Goal: Task Accomplishment & Management: Manage account settings

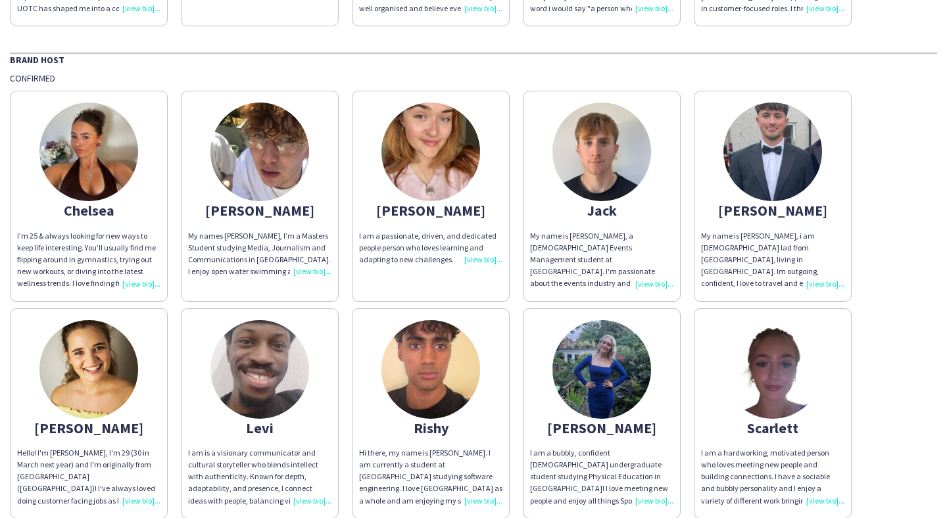
scroll to position [84, 0]
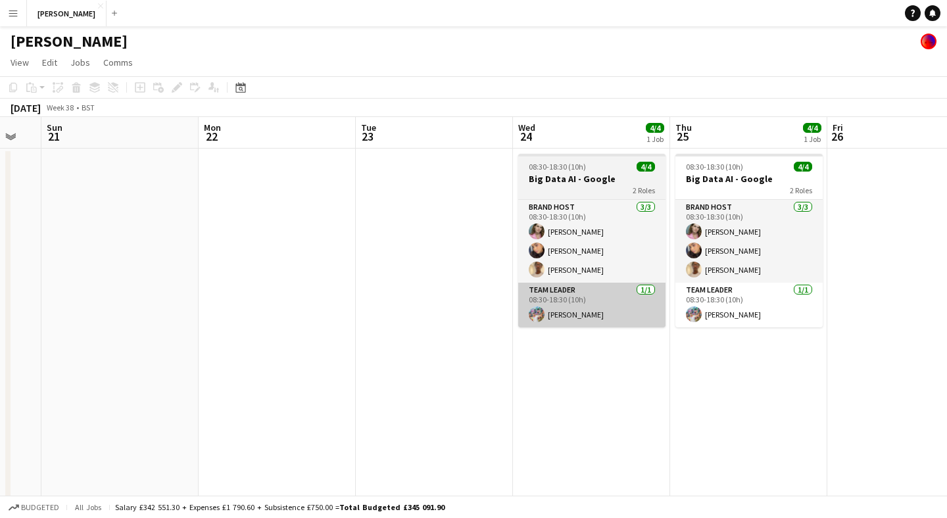
scroll to position [0, 433]
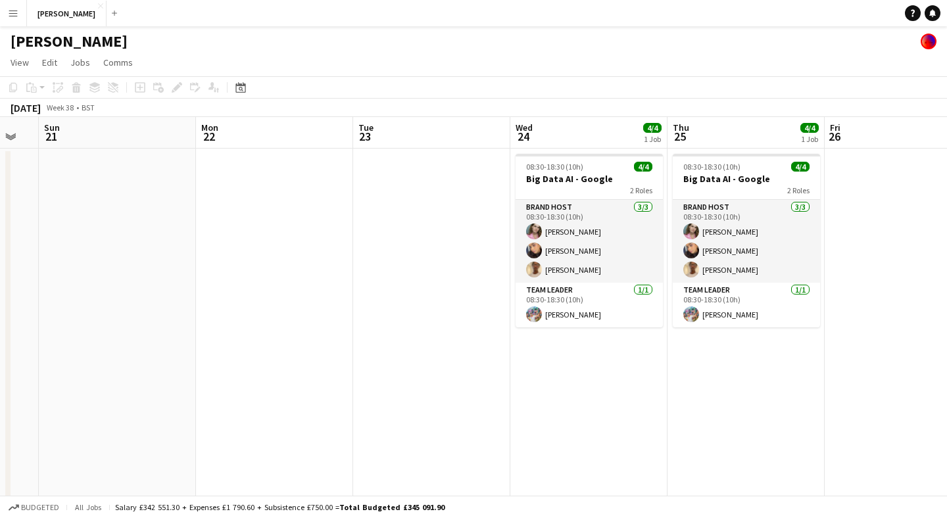
click at [15, 16] on app-icon "Menu" at bounding box center [13, 13] width 11 height 11
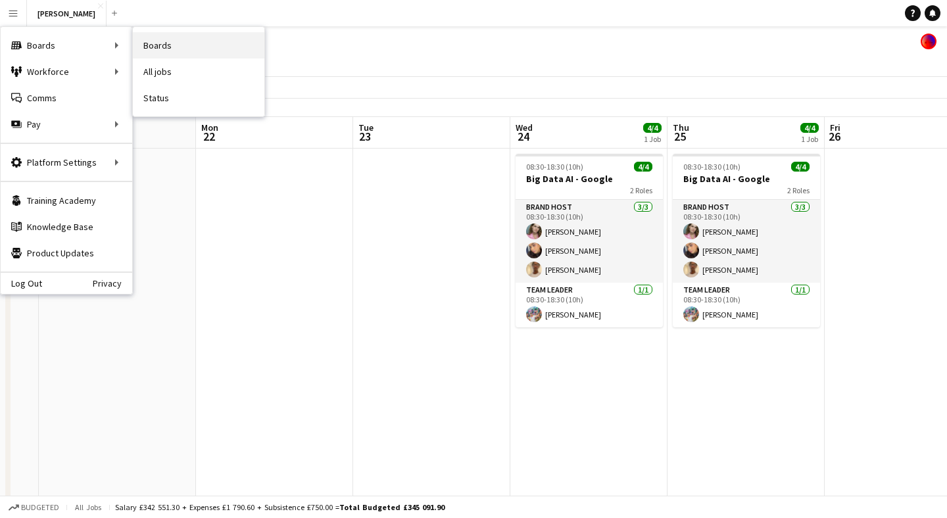
click at [170, 49] on link "Boards" at bounding box center [199, 45] width 132 height 26
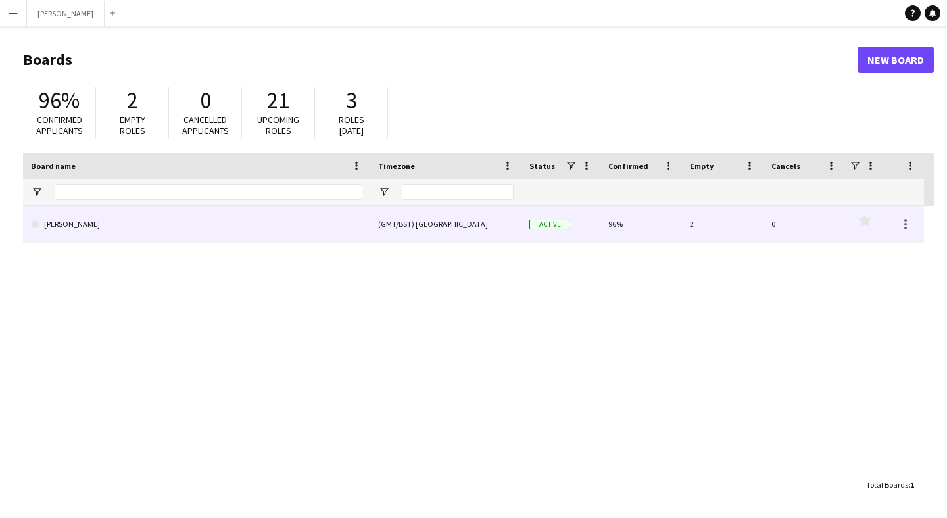
click at [303, 232] on link "[PERSON_NAME]" at bounding box center [197, 224] width 332 height 37
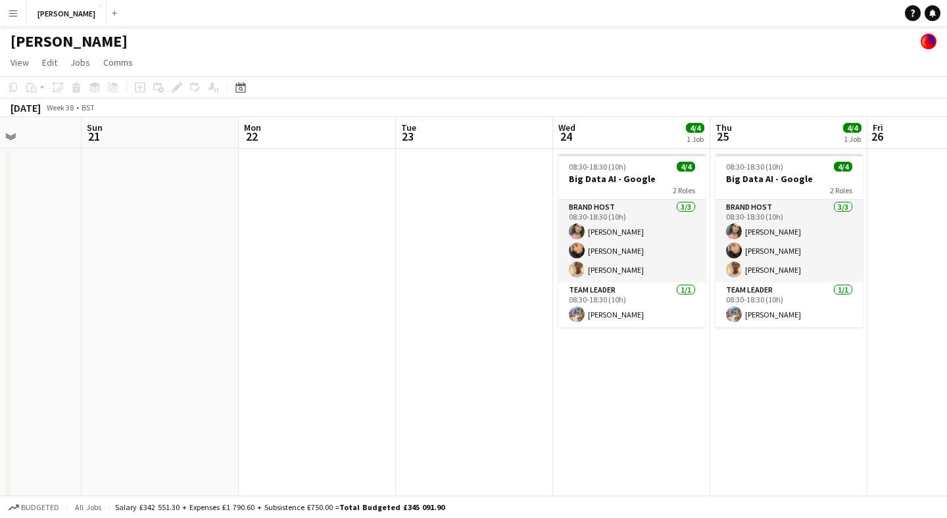
scroll to position [0, 512]
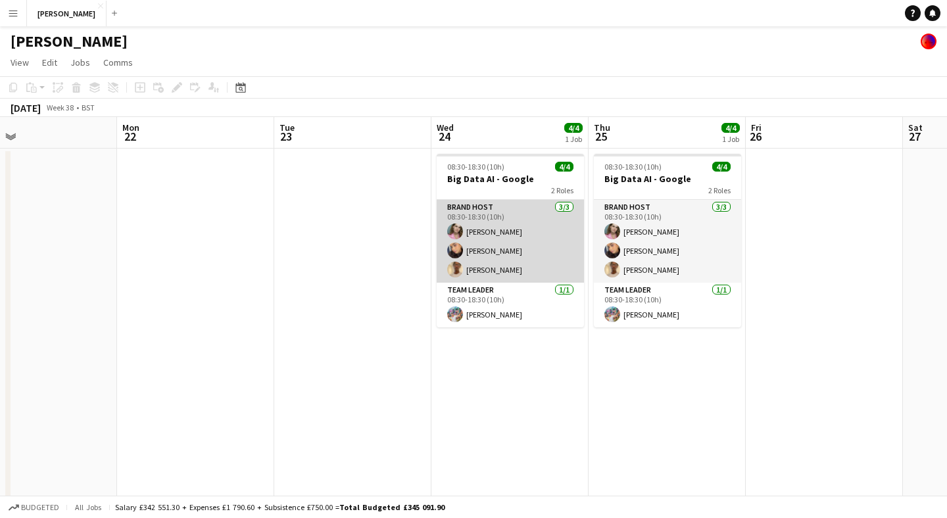
click at [505, 267] on app-card-role "Brand Host [DATE] 08:30-18:30 (10h) [PERSON_NAME] [PERSON_NAME] [PERSON_NAME]" at bounding box center [510, 241] width 147 height 83
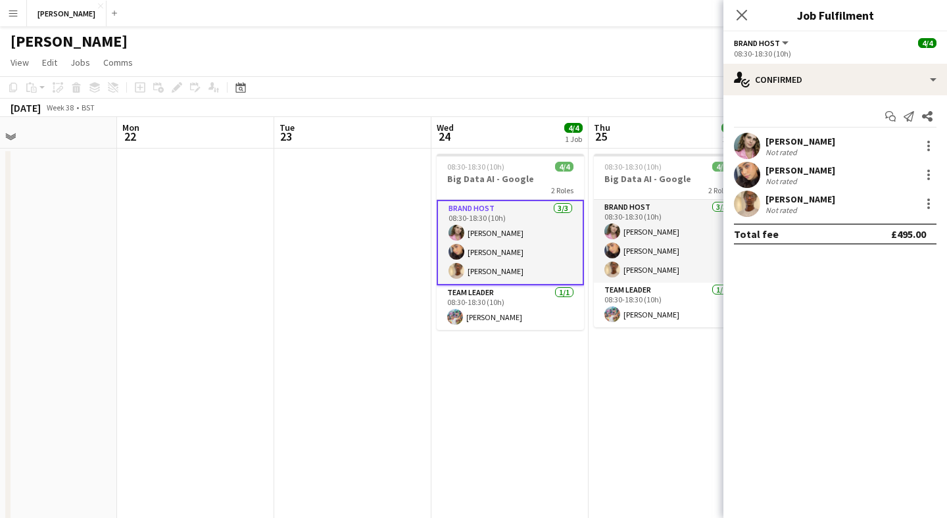
click at [783, 196] on div "[PERSON_NAME]" at bounding box center [801, 199] width 70 height 12
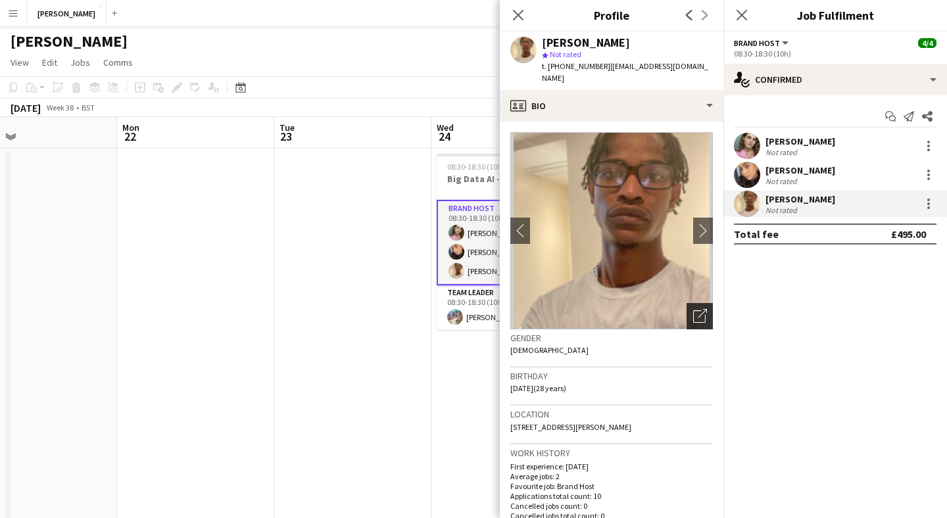
click at [703, 309] on icon "Open photos pop-in" at bounding box center [700, 316] width 14 height 14
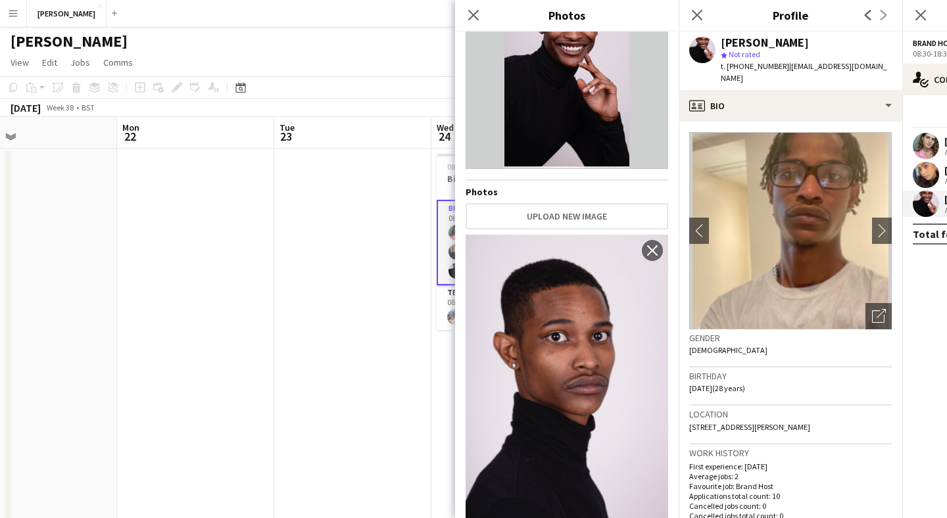
scroll to position [0, 0]
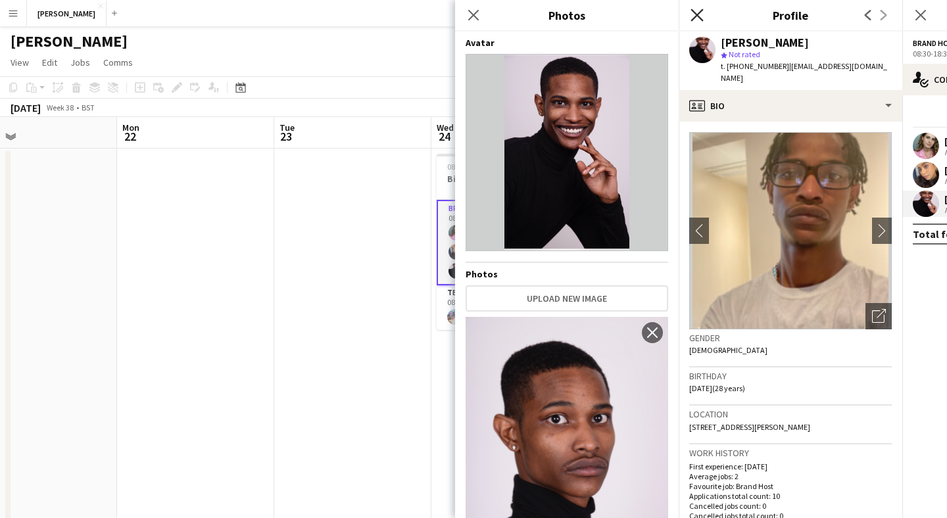
click at [695, 9] on icon "Close pop-in" at bounding box center [697, 15] width 13 height 13
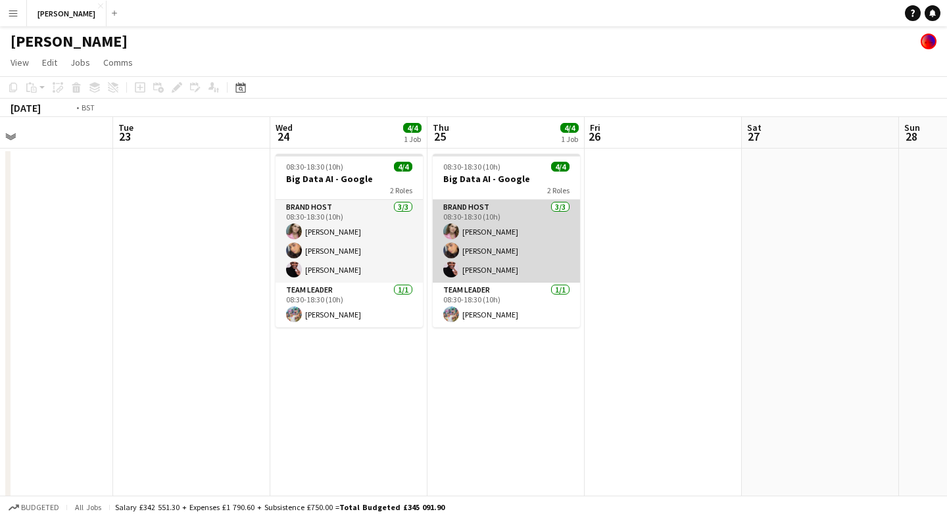
scroll to position [0, 399]
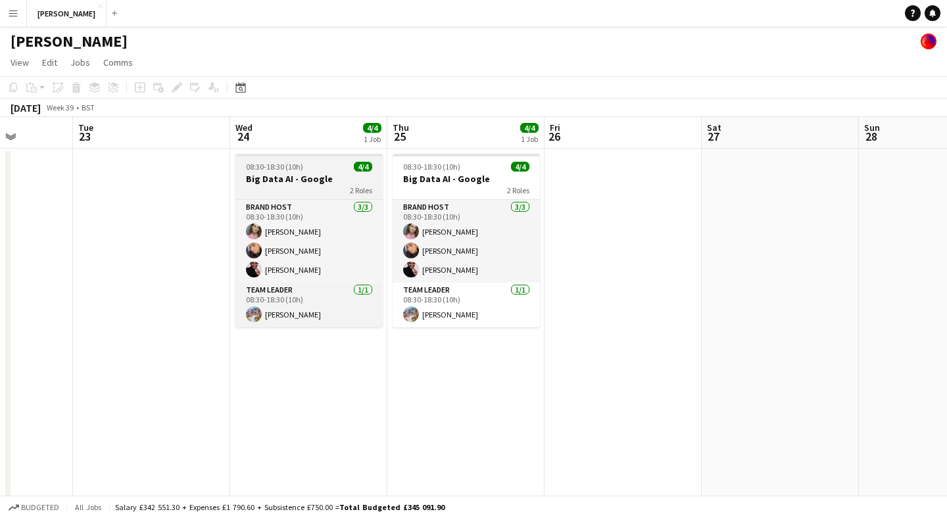
click at [324, 178] on h3 "Big Data AI - Google" at bounding box center [309, 179] width 147 height 12
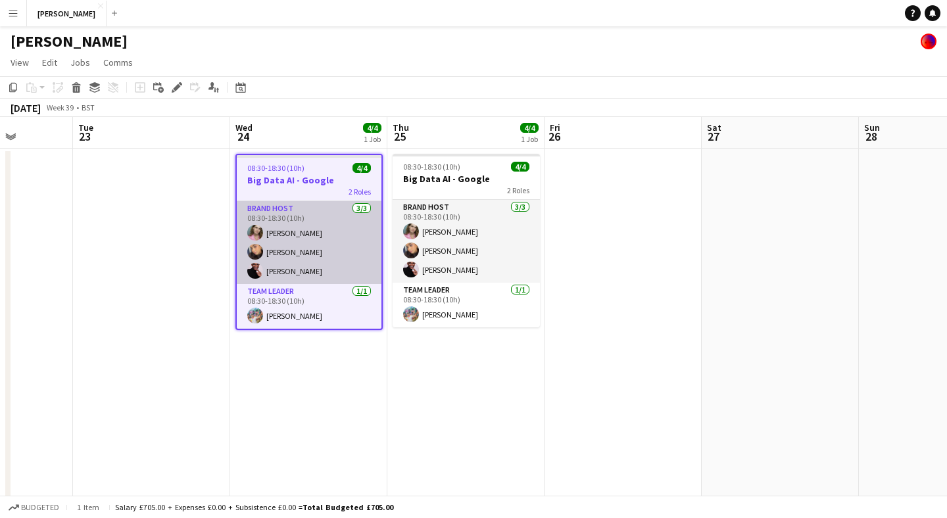
click at [337, 230] on app-card-role "Brand Host [DATE] 08:30-18:30 (10h) [PERSON_NAME] [PERSON_NAME] [PERSON_NAME]" at bounding box center [309, 242] width 145 height 83
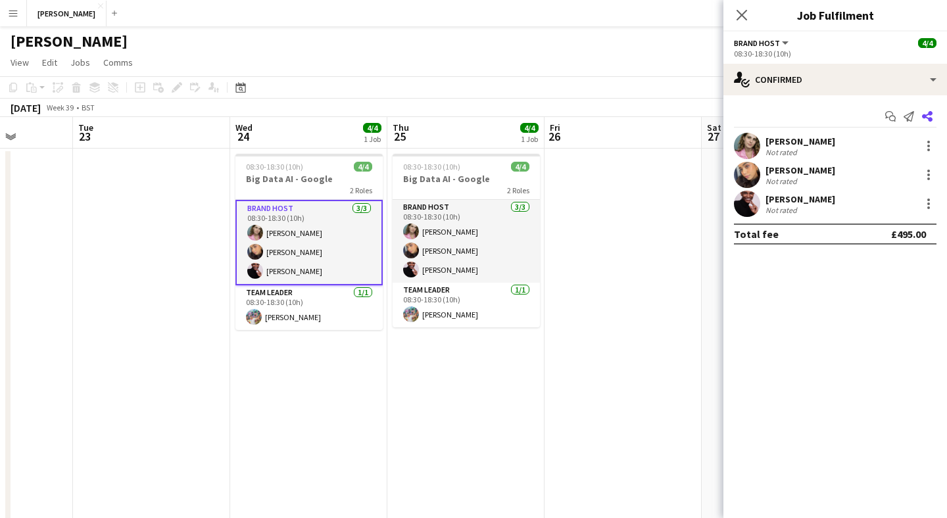
click at [930, 116] on icon "Share" at bounding box center [927, 116] width 11 height 11
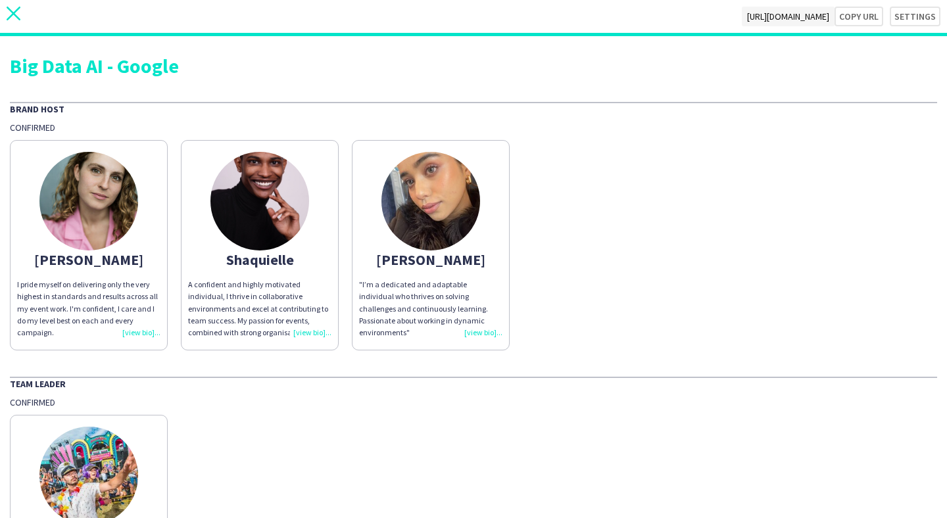
click at [16, 9] on icon at bounding box center [14, 14] width 14 height 14
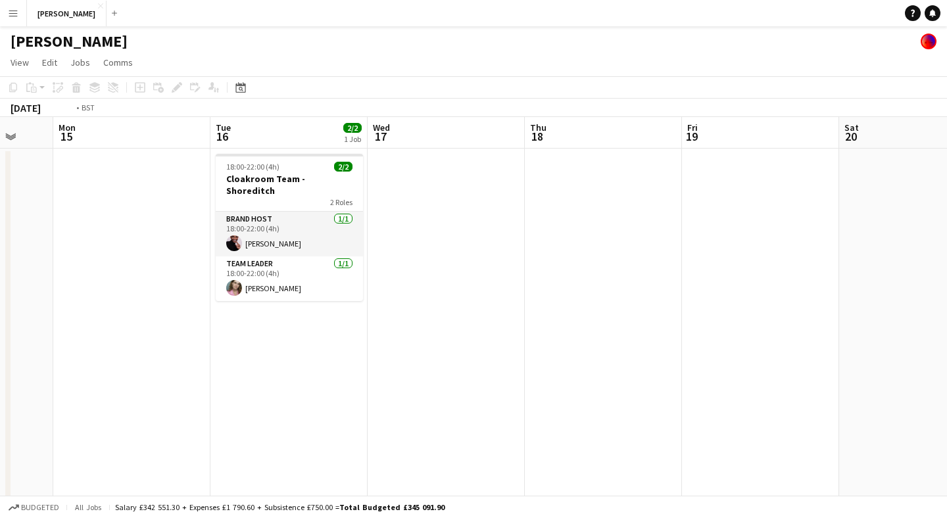
scroll to position [0, 547]
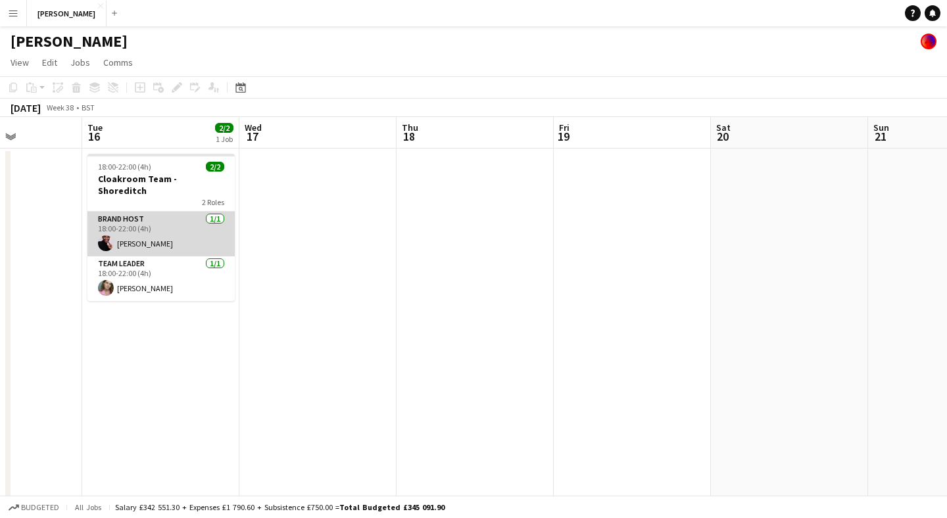
click at [176, 226] on app-card-role "Brand Host [DATE] 18:00-22:00 (4h) [PERSON_NAME]" at bounding box center [161, 234] width 147 height 45
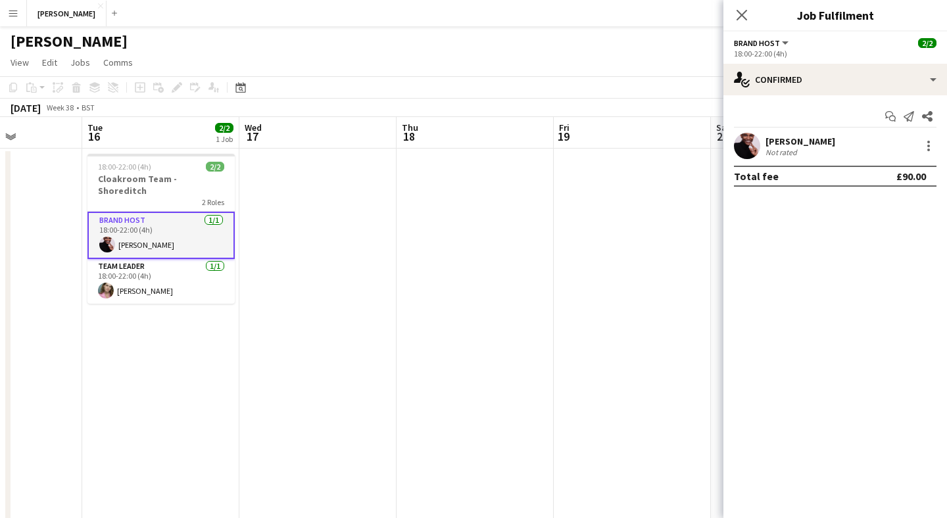
click at [824, 144] on div "[PERSON_NAME]" at bounding box center [801, 142] width 70 height 12
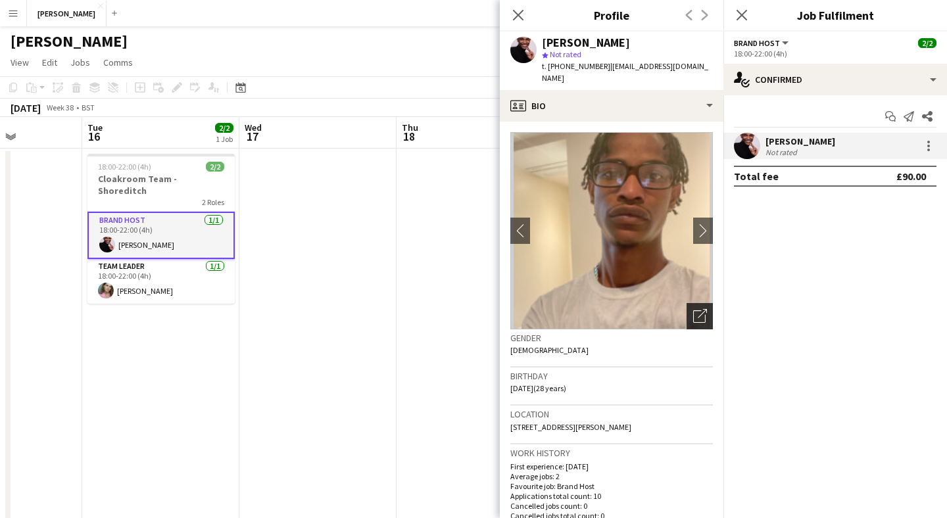
click at [703, 309] on icon "Open photos pop-in" at bounding box center [700, 316] width 14 height 14
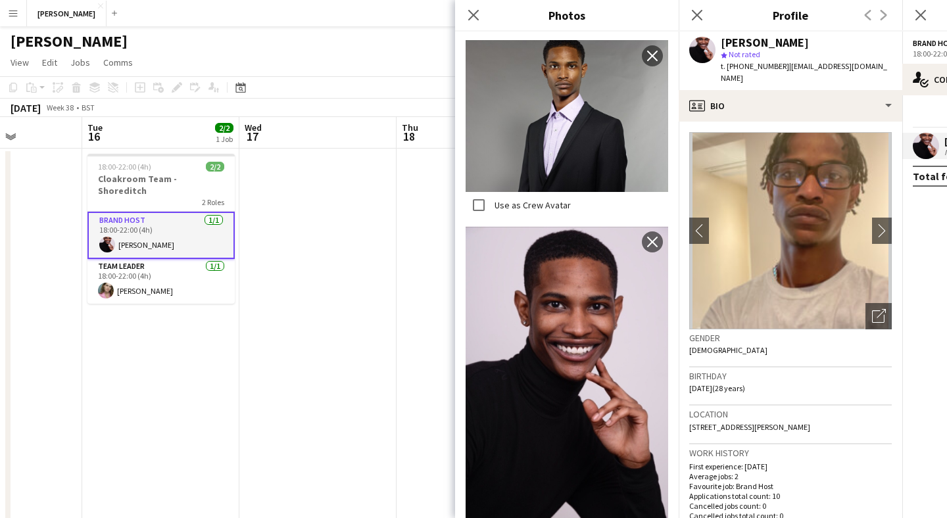
scroll to position [609, 0]
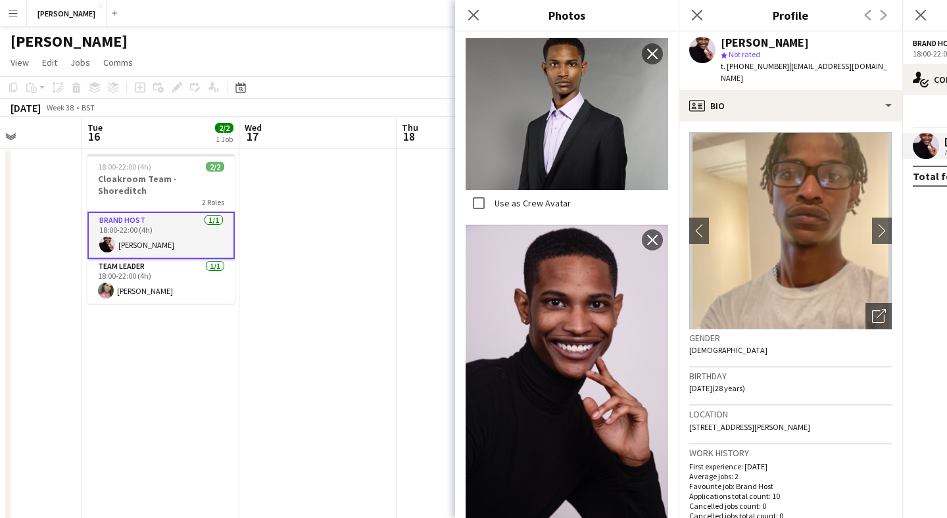
click at [603, 170] on img at bounding box center [567, 114] width 203 height 152
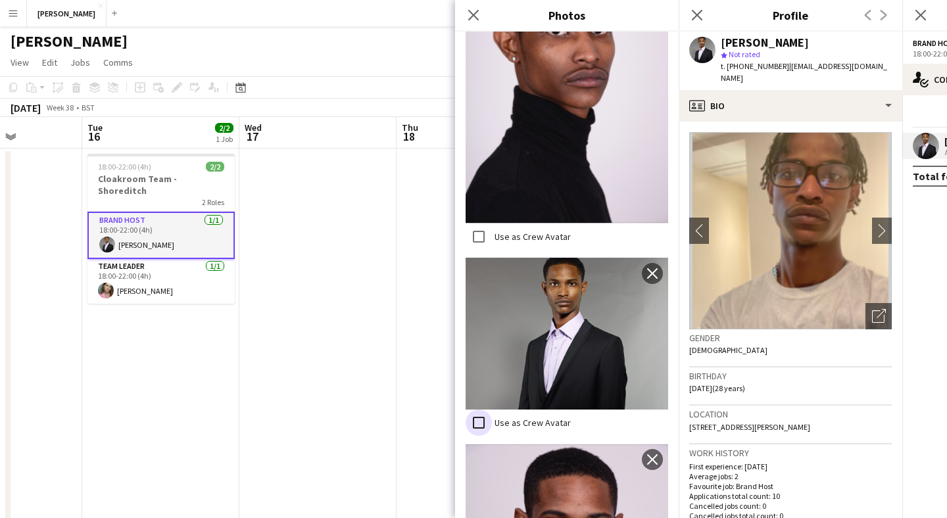
scroll to position [0, 0]
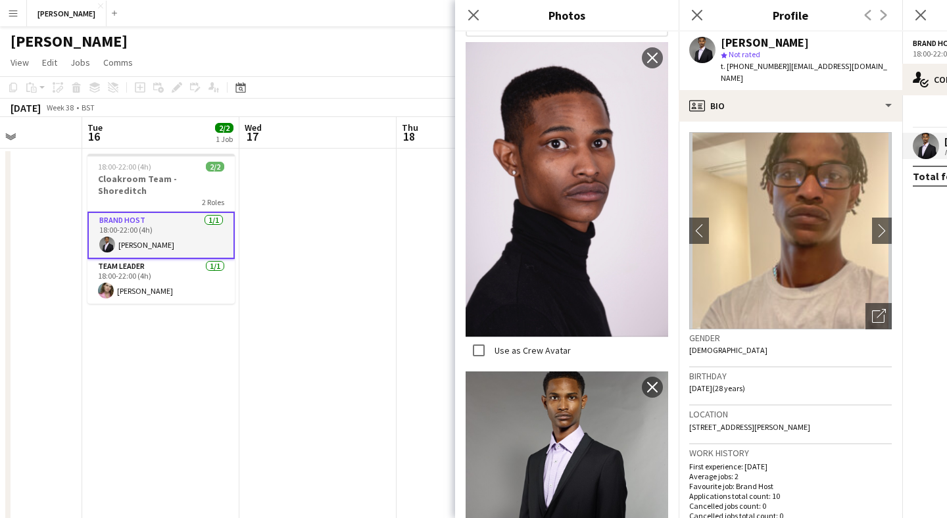
click at [551, 234] on img at bounding box center [567, 190] width 203 height 296
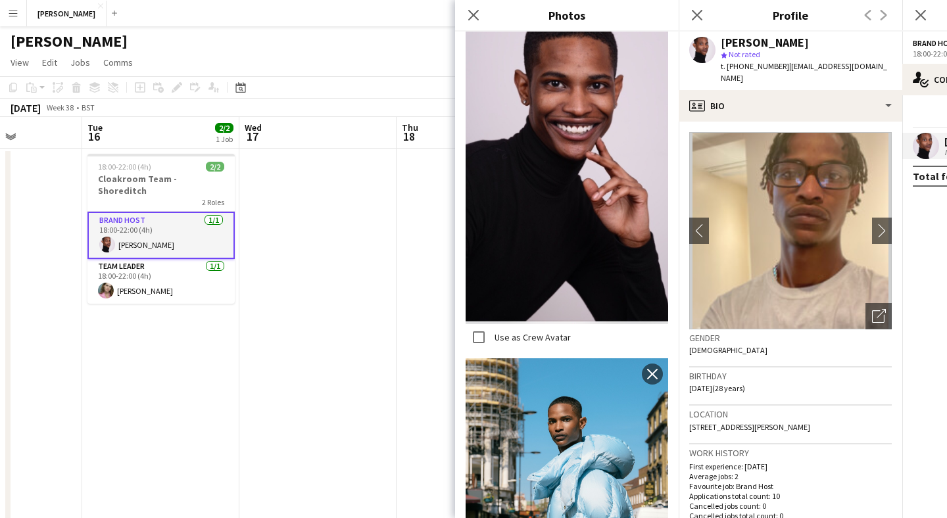
scroll to position [815, 0]
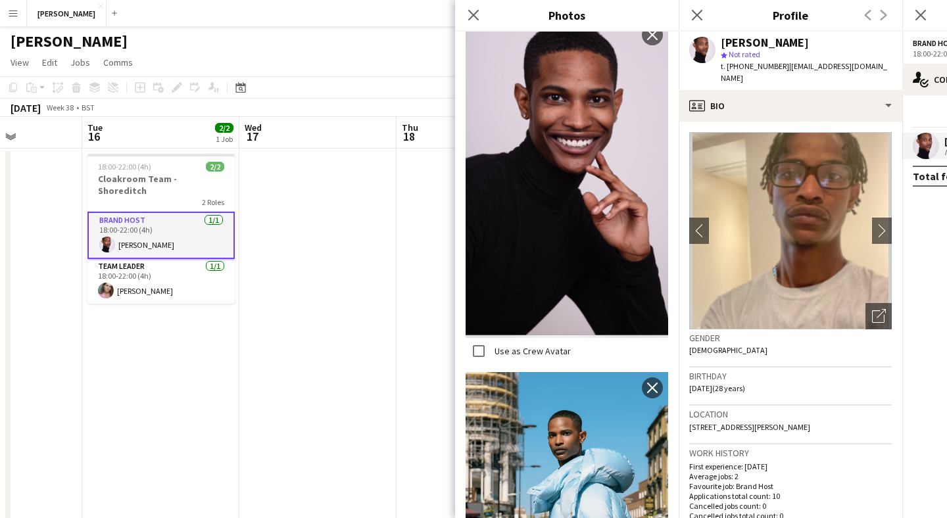
click at [559, 173] on img at bounding box center [567, 178] width 203 height 318
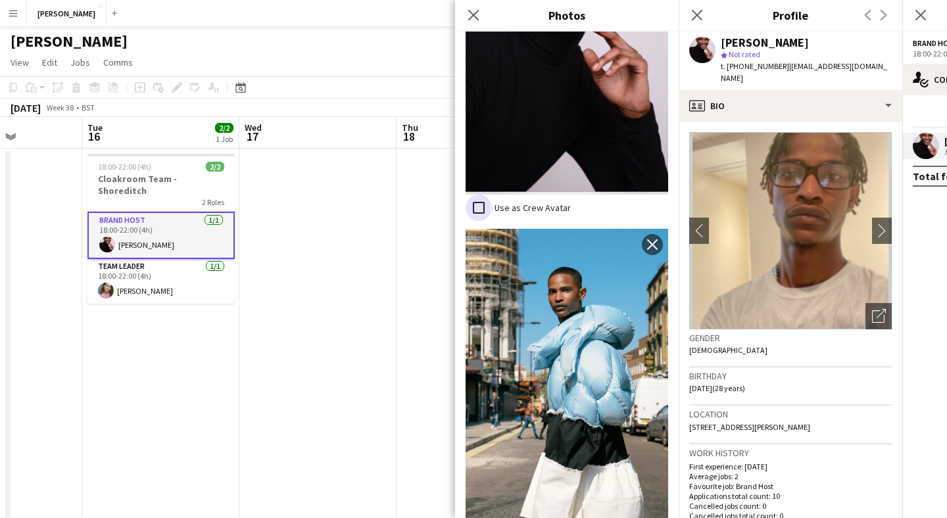
scroll to position [1098, 0]
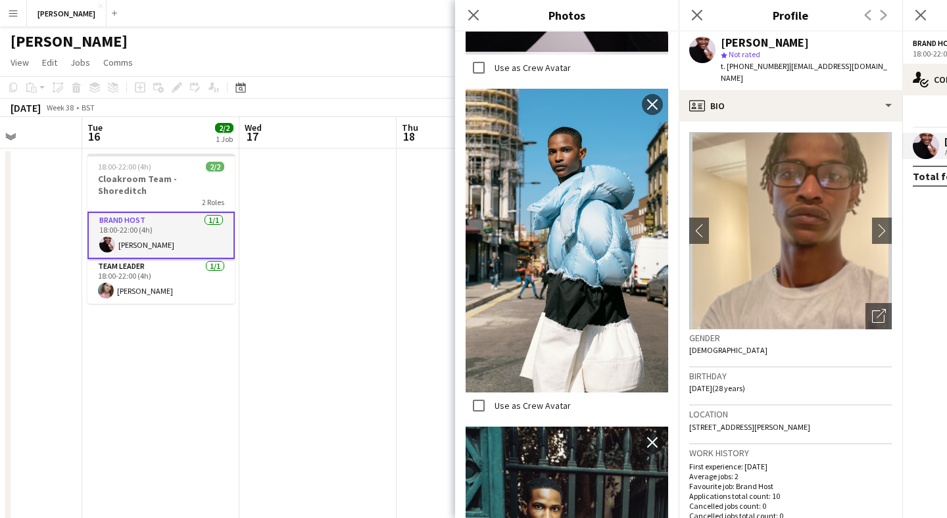
click at [588, 266] on img at bounding box center [567, 241] width 203 height 304
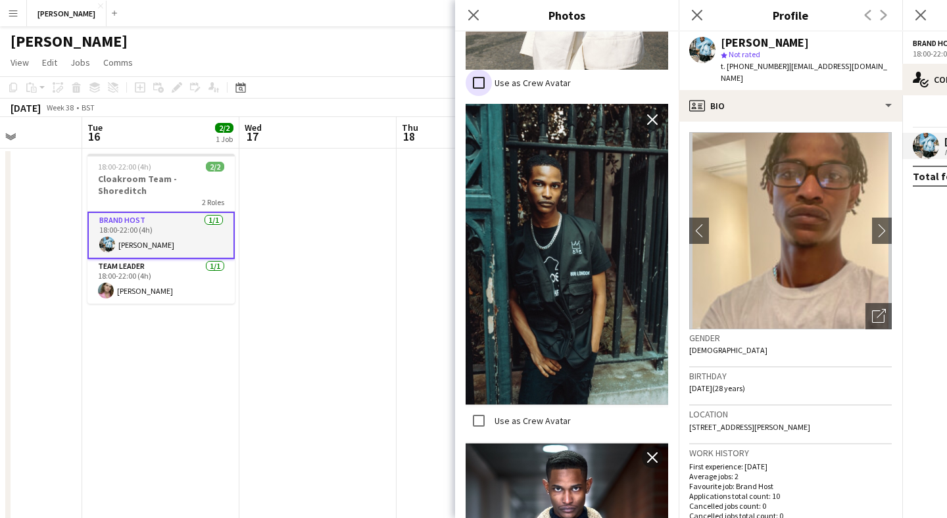
scroll to position [1674, 0]
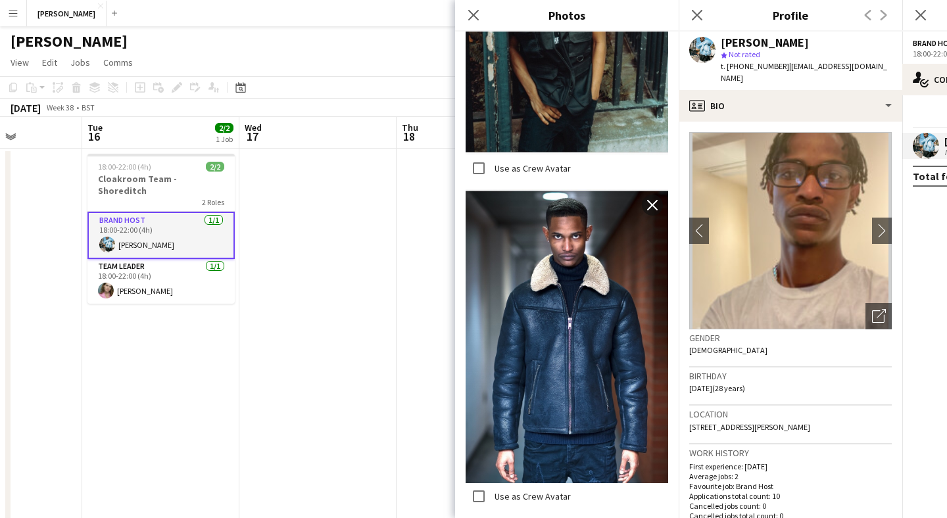
click at [592, 263] on img at bounding box center [567, 336] width 203 height 295
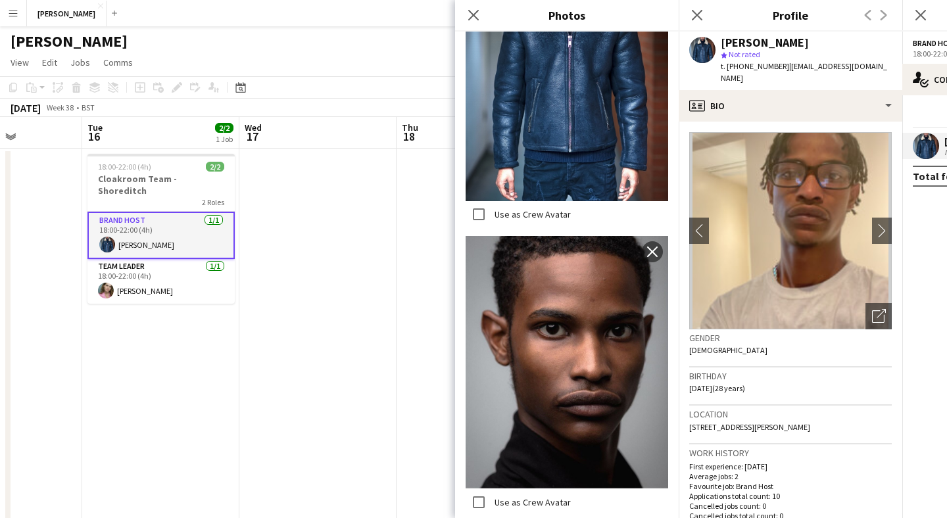
click at [584, 345] on img at bounding box center [567, 362] width 203 height 253
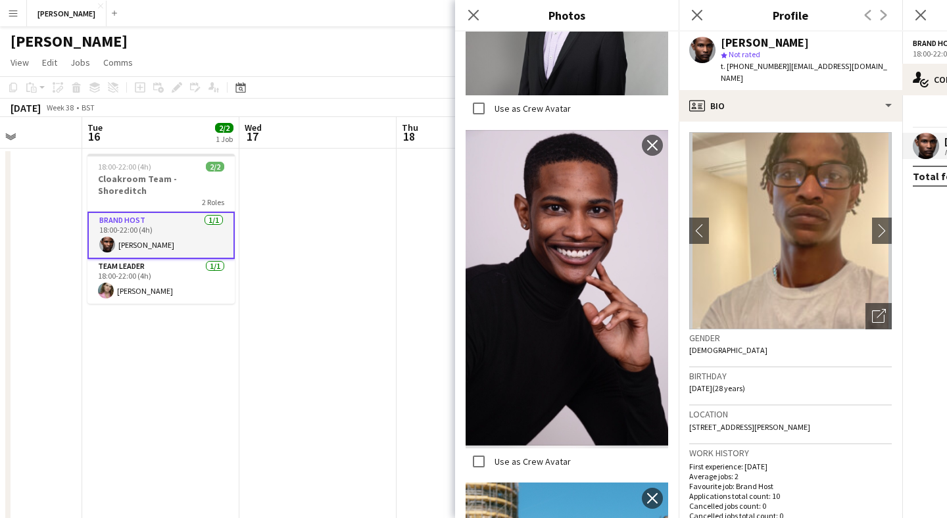
scroll to position [746, 0]
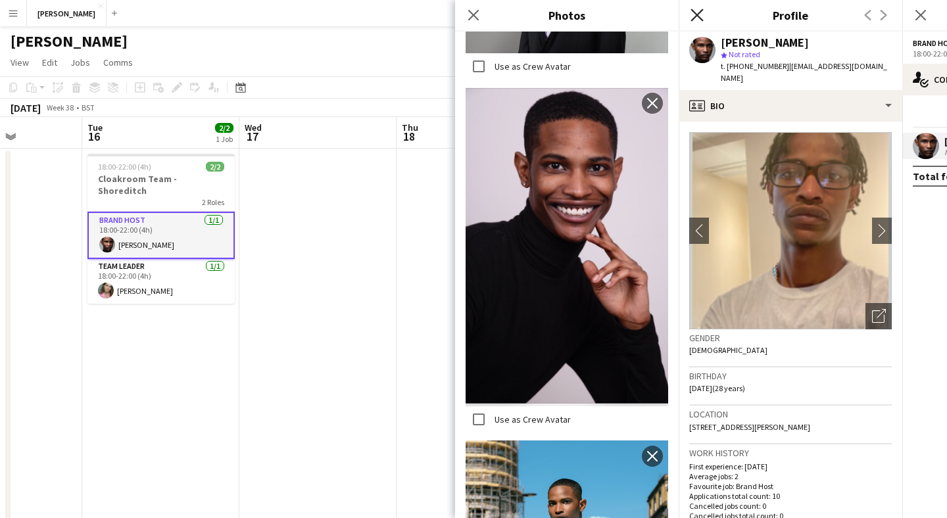
click at [699, 14] on icon "Close pop-in" at bounding box center [697, 15] width 13 height 13
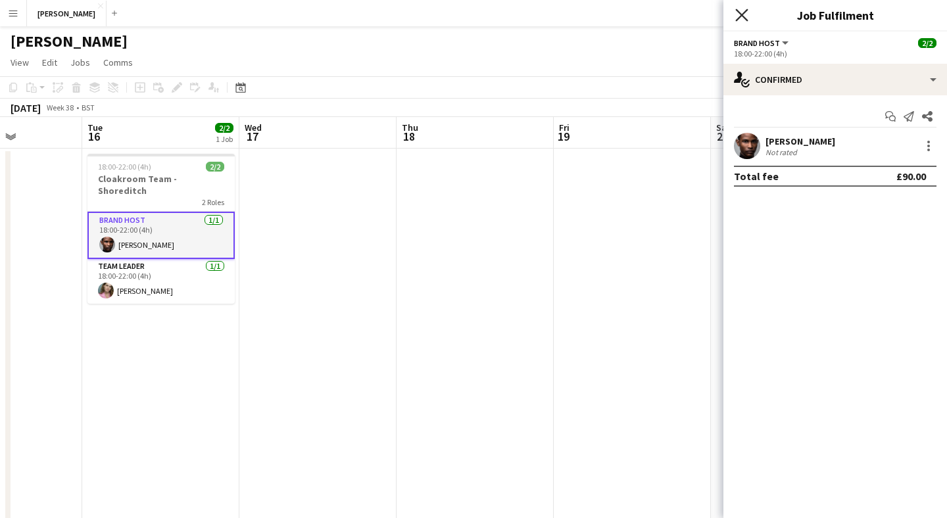
click at [743, 13] on icon at bounding box center [742, 15] width 13 height 13
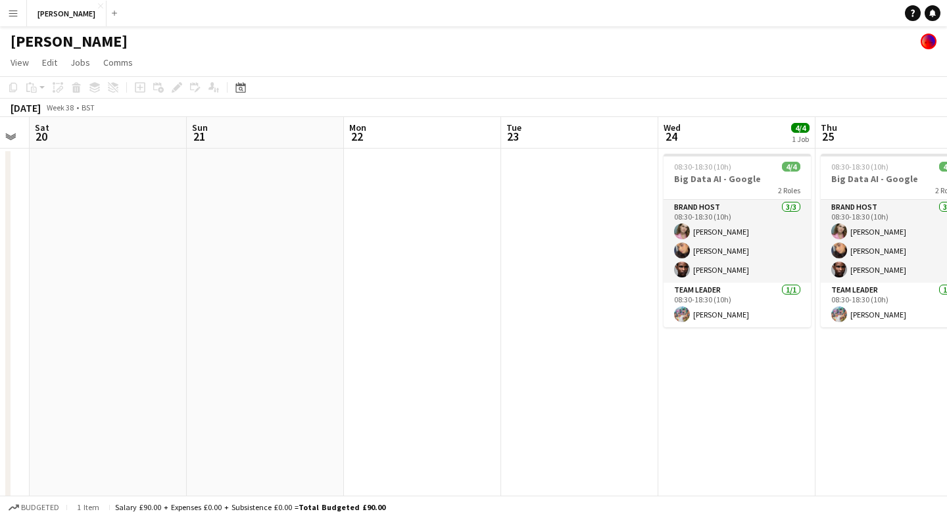
scroll to position [0, 418]
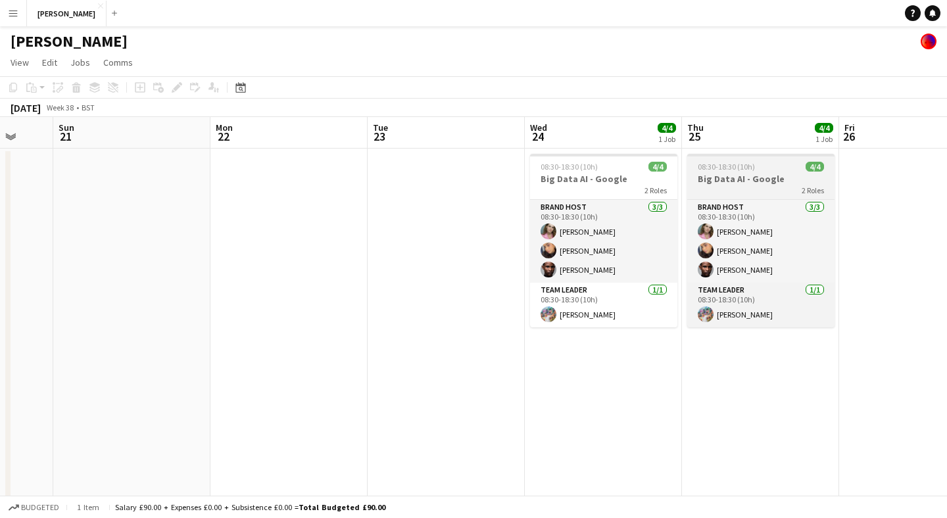
click at [740, 170] on span "08:30-18:30 (10h)" at bounding box center [726, 167] width 57 height 10
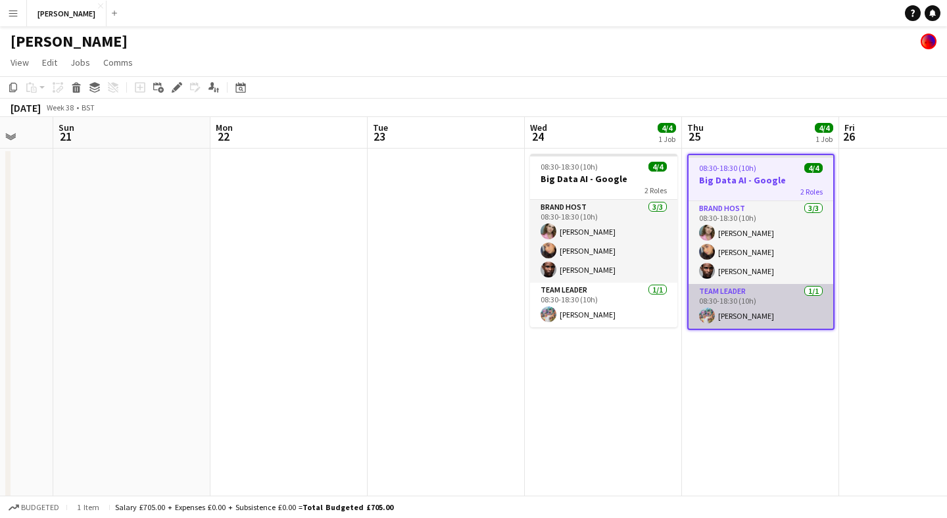
click at [772, 309] on app-card-role "Team Leader [DATE] 08:30-18:30 (10h) [PERSON_NAME]" at bounding box center [761, 306] width 145 height 45
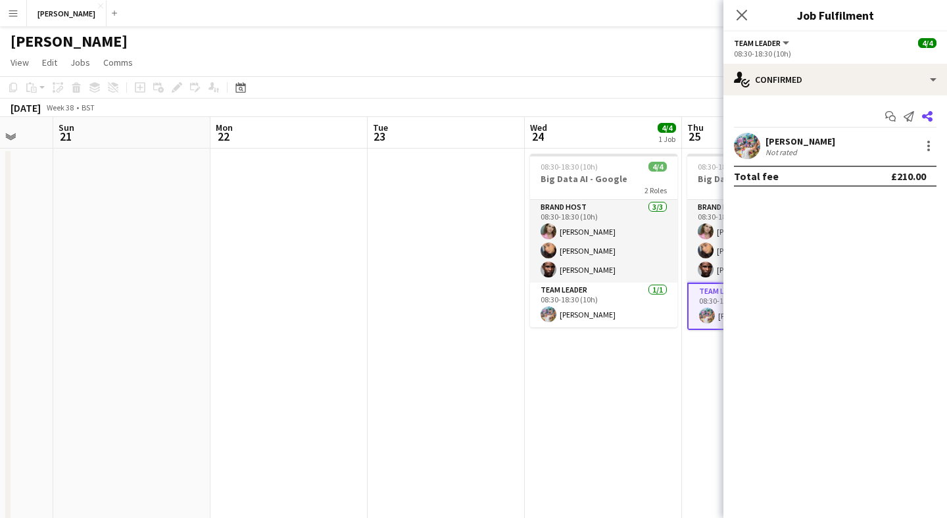
click at [931, 114] on icon at bounding box center [927, 116] width 11 height 11
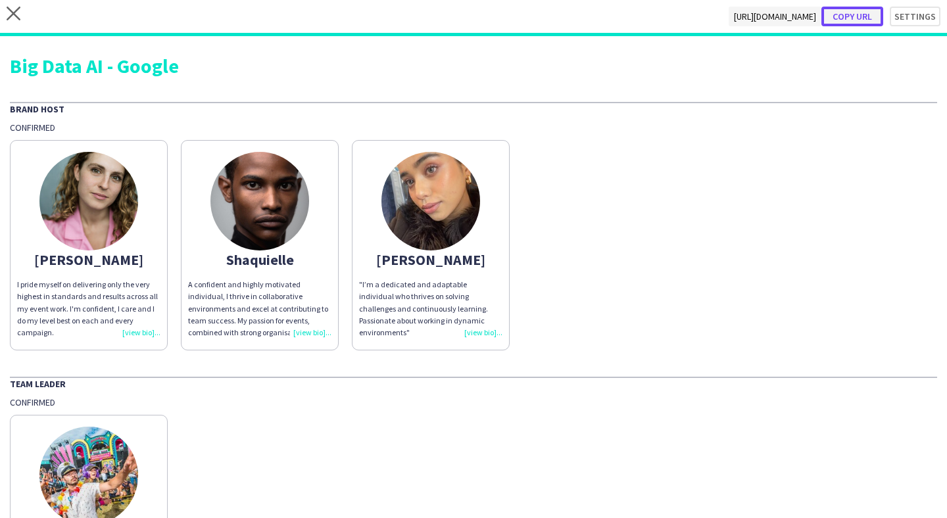
click at [868, 16] on button "Copy url" at bounding box center [853, 17] width 62 height 20
click at [864, 13] on button "Copy url" at bounding box center [853, 17] width 62 height 20
